Goal: Find specific page/section

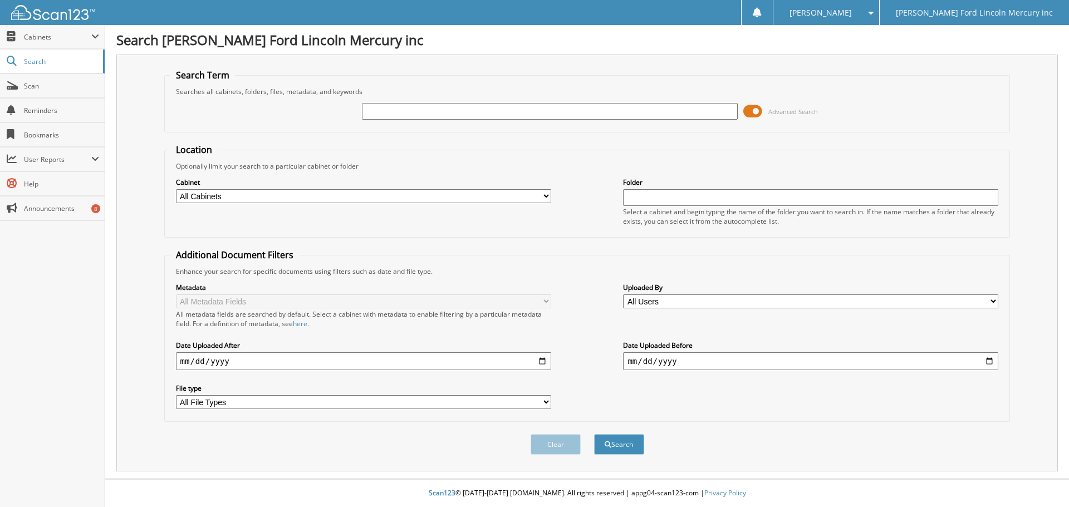
click at [536, 115] on input "text" at bounding box center [549, 111] width 375 height 17
type input "42153"
click at [594, 434] on button "Search" at bounding box center [619, 444] width 50 height 21
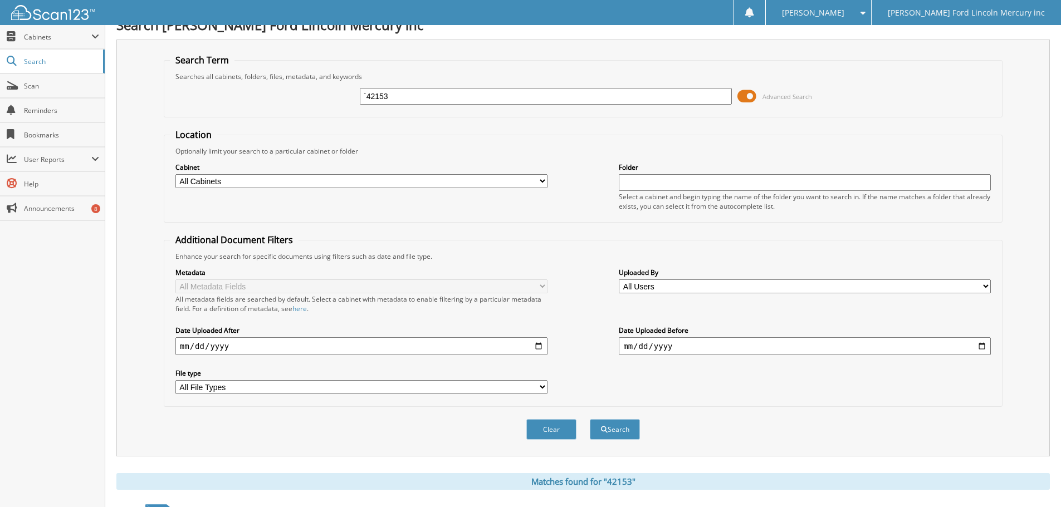
scroll to position [334, 0]
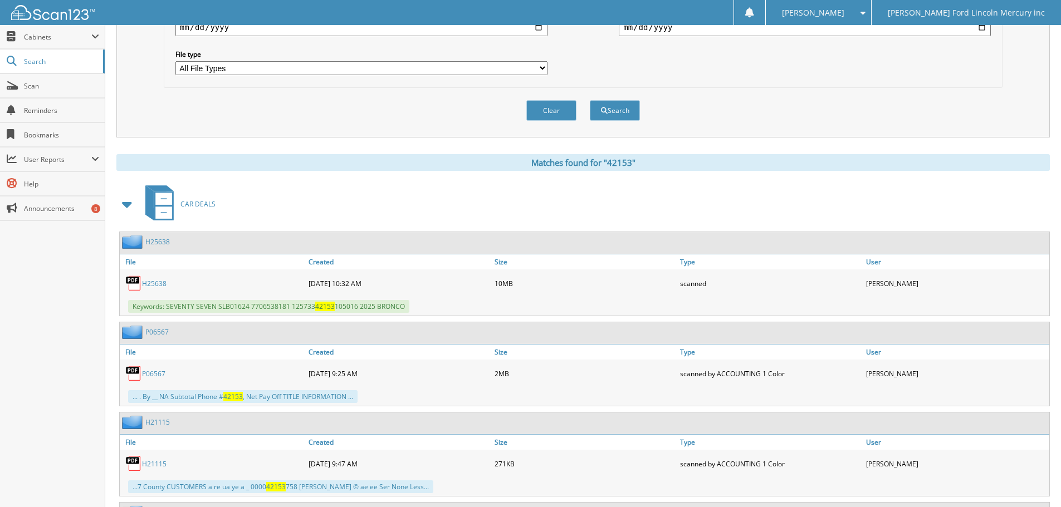
type input "`42153"
click at [152, 283] on link "H25638" at bounding box center [154, 283] width 24 height 9
click at [621, 115] on button "Search" at bounding box center [615, 110] width 50 height 21
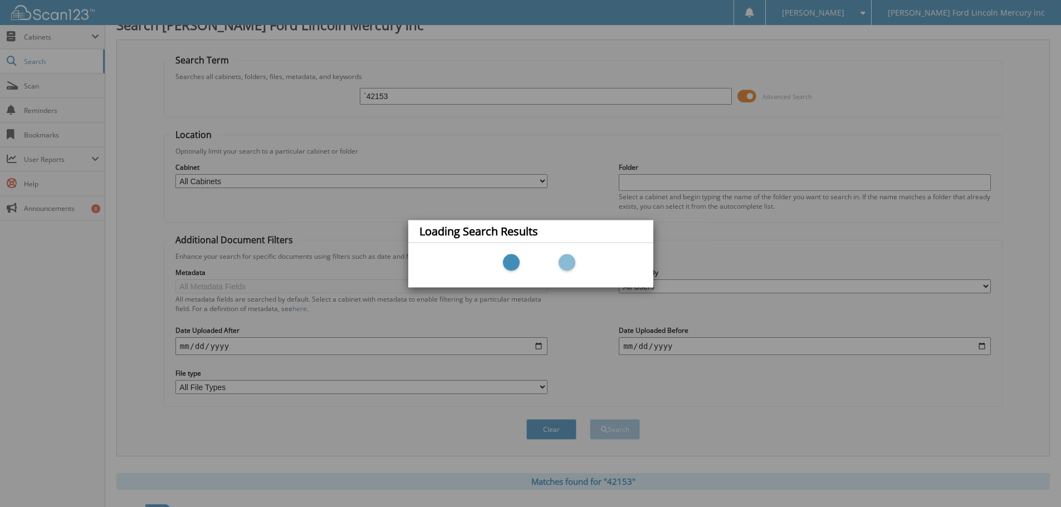
scroll to position [0, 0]
